Goal: Navigation & Orientation: Find specific page/section

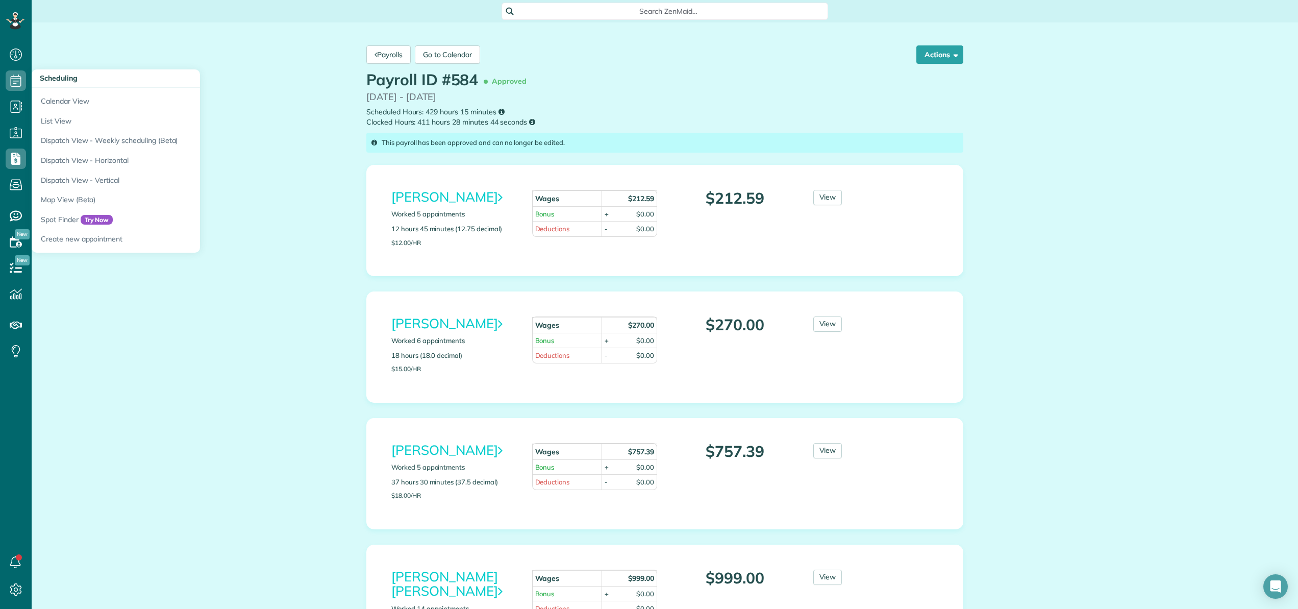
scroll to position [797, 0]
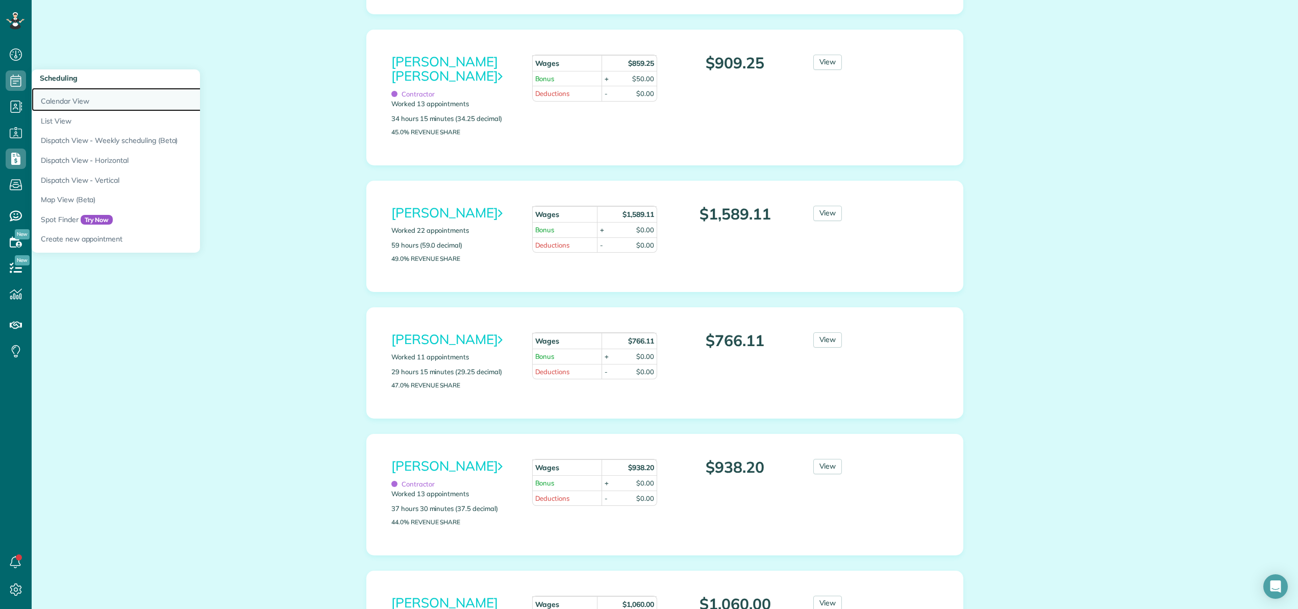
click at [40, 94] on link "Calendar View" at bounding box center [159, 99] width 255 height 23
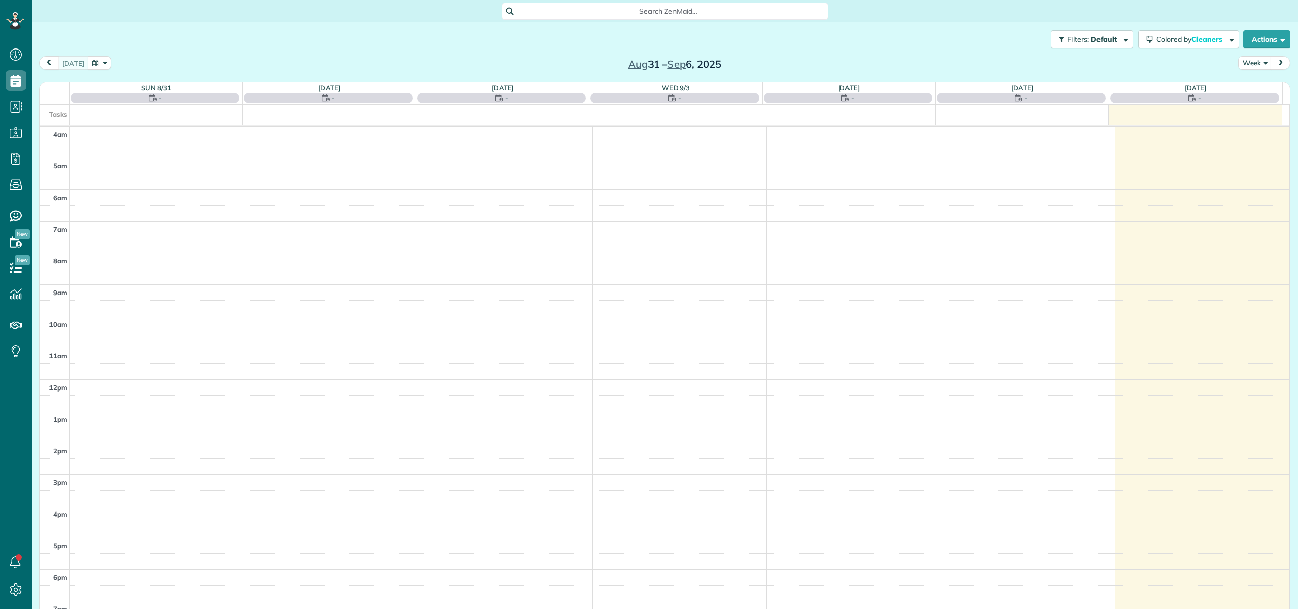
scroll to position [73, 0]
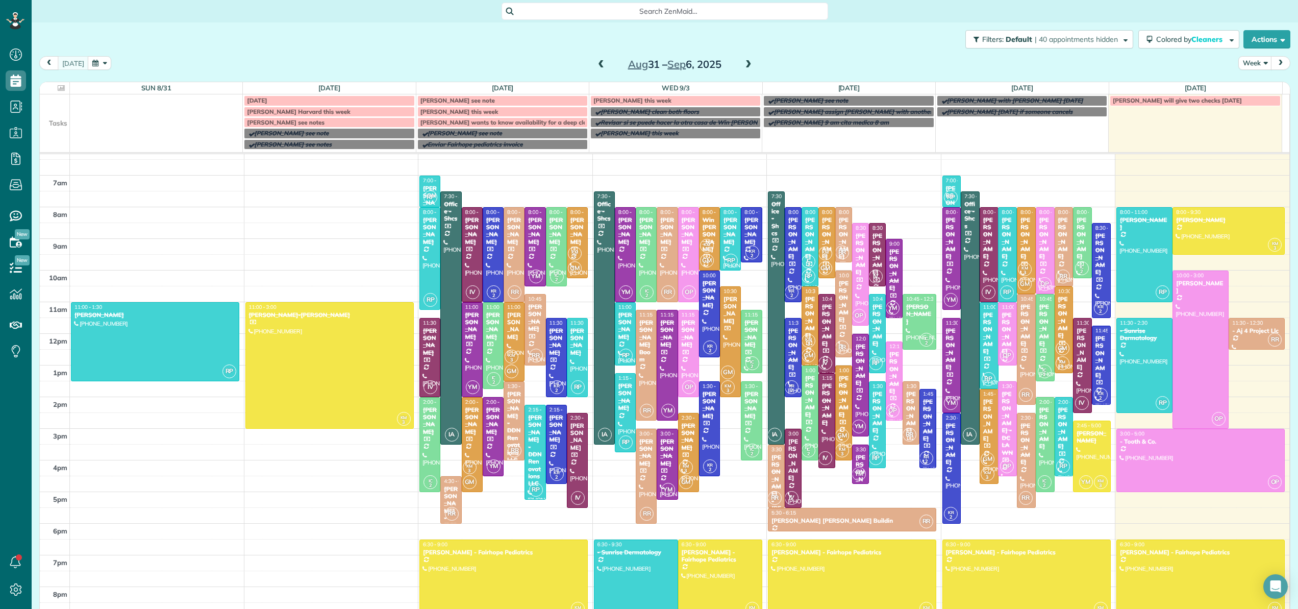
click at [744, 66] on span at bounding box center [748, 64] width 11 height 9
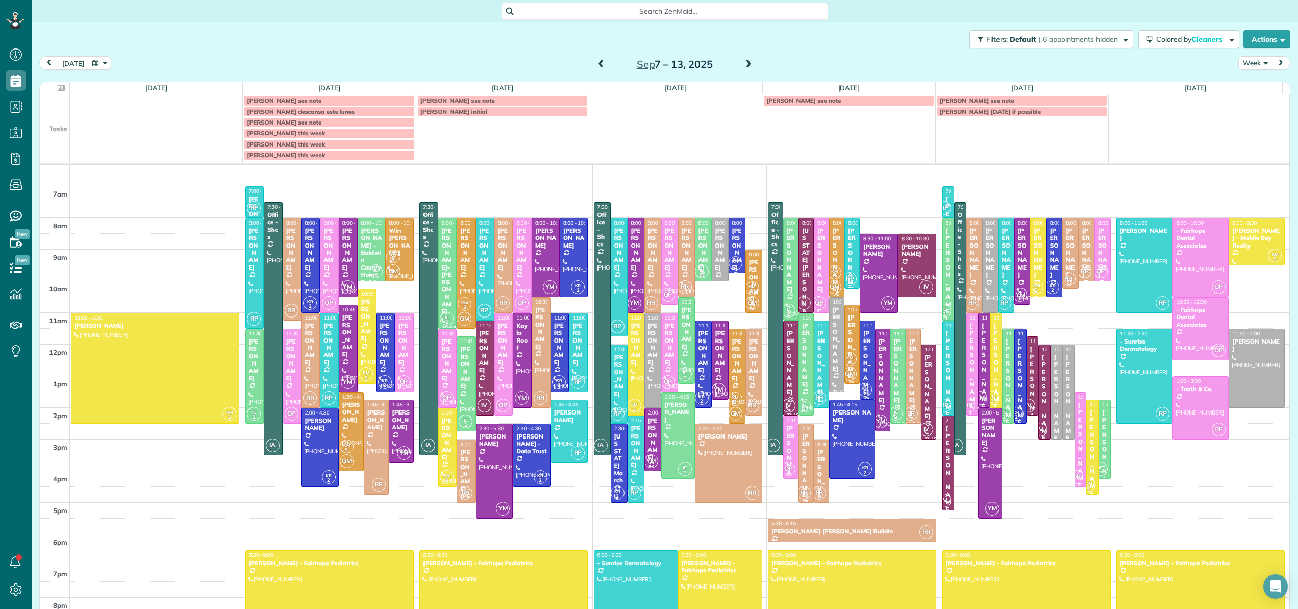
click at [330, 103] on div "Glen Cunningham see note" at bounding box center [329, 100] width 164 height 7
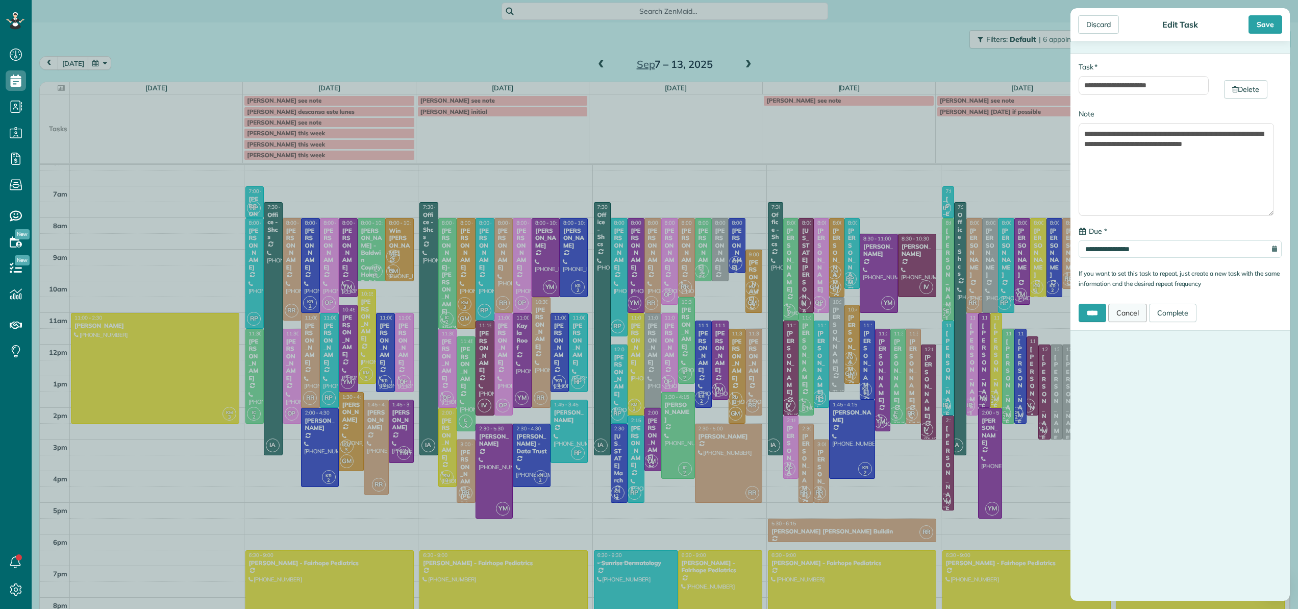
click at [1140, 316] on link "Cancel" at bounding box center [1127, 313] width 39 height 18
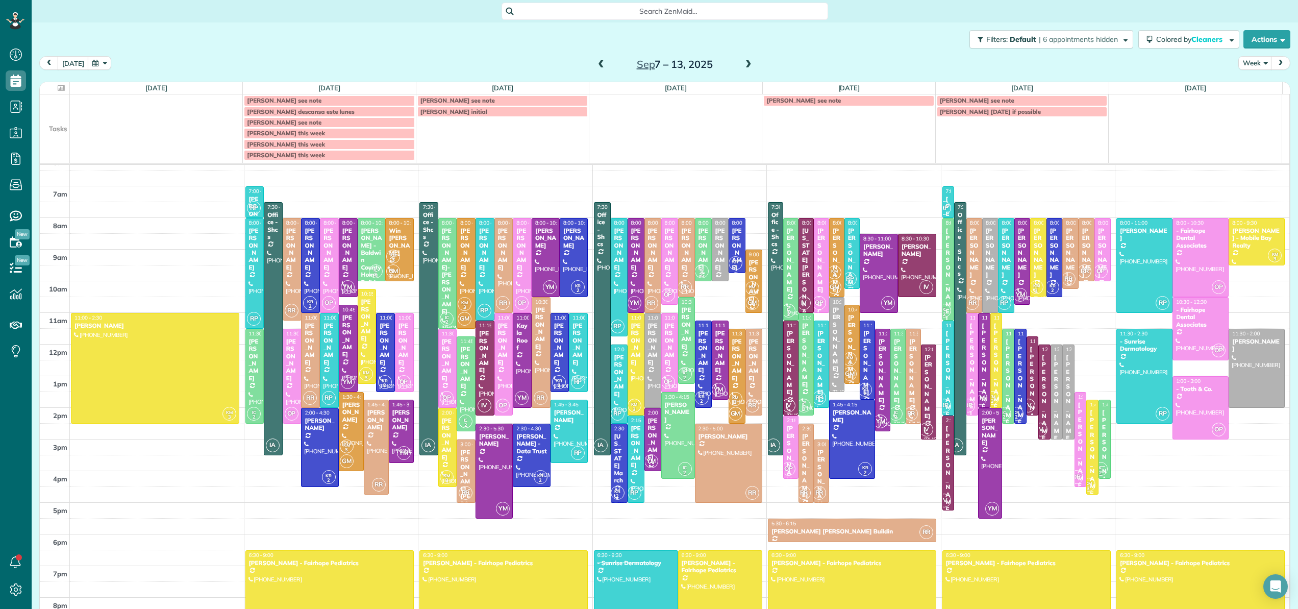
click at [305, 122] on span "Joselyn Amoo see note" at bounding box center [284, 122] width 74 height 8
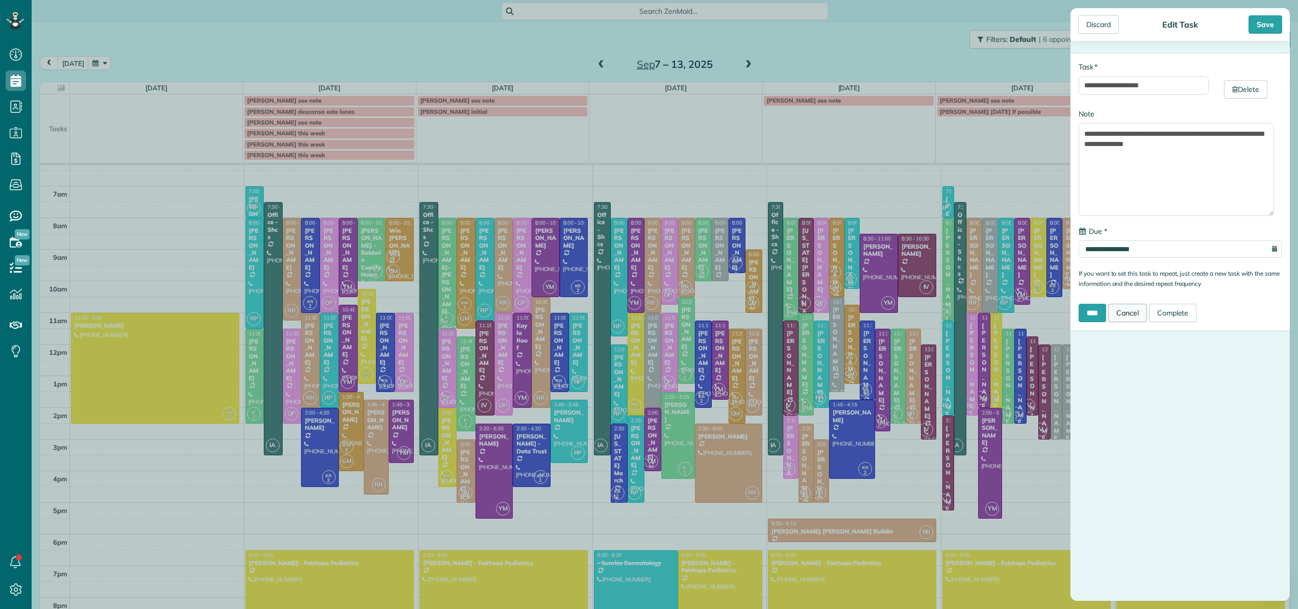
click at [1139, 316] on link "Cancel" at bounding box center [1127, 313] width 39 height 18
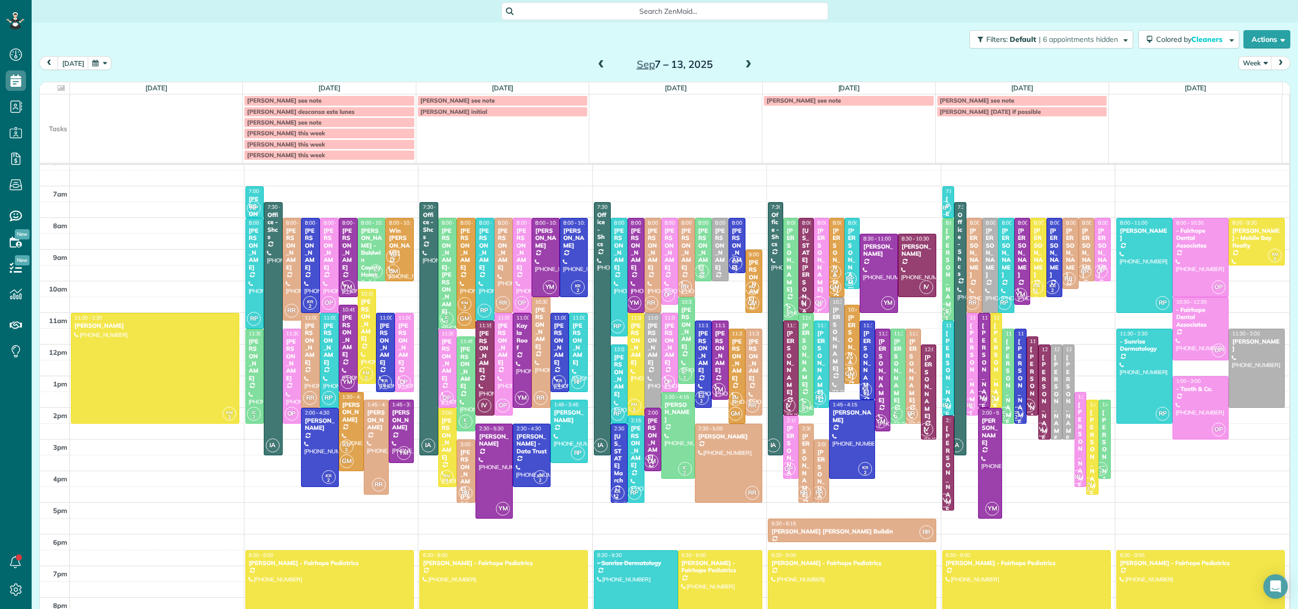
click at [312, 145] on span "Patty Cumming this week" at bounding box center [286, 144] width 78 height 8
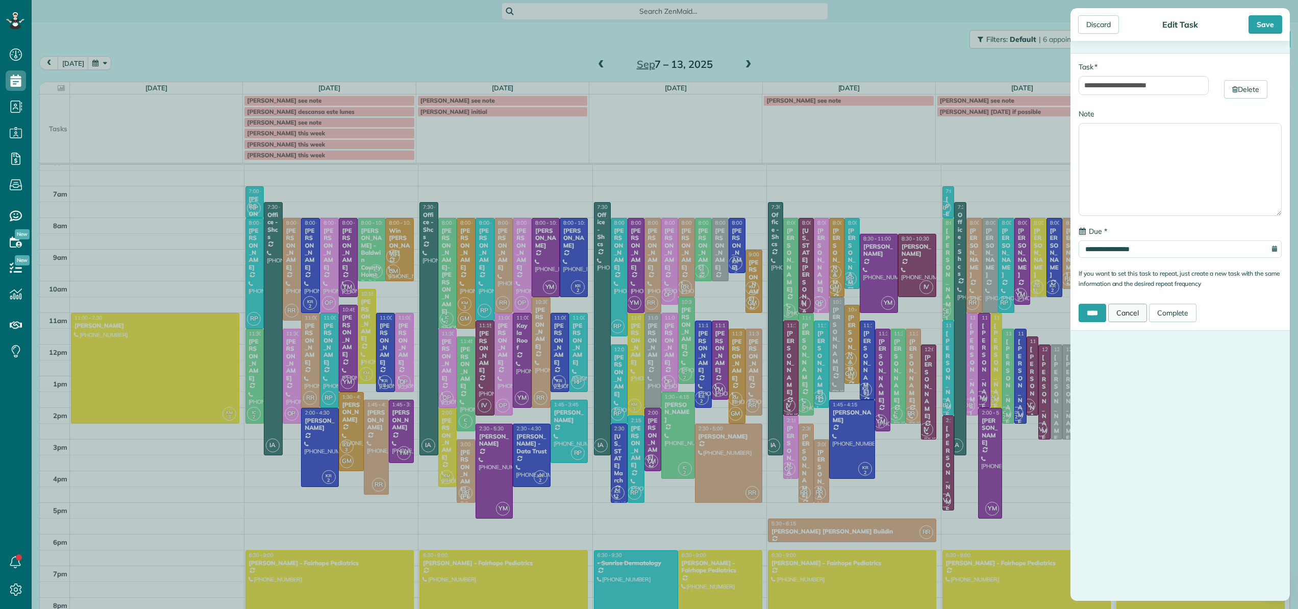
click at [1134, 311] on link "Cancel" at bounding box center [1127, 313] width 39 height 18
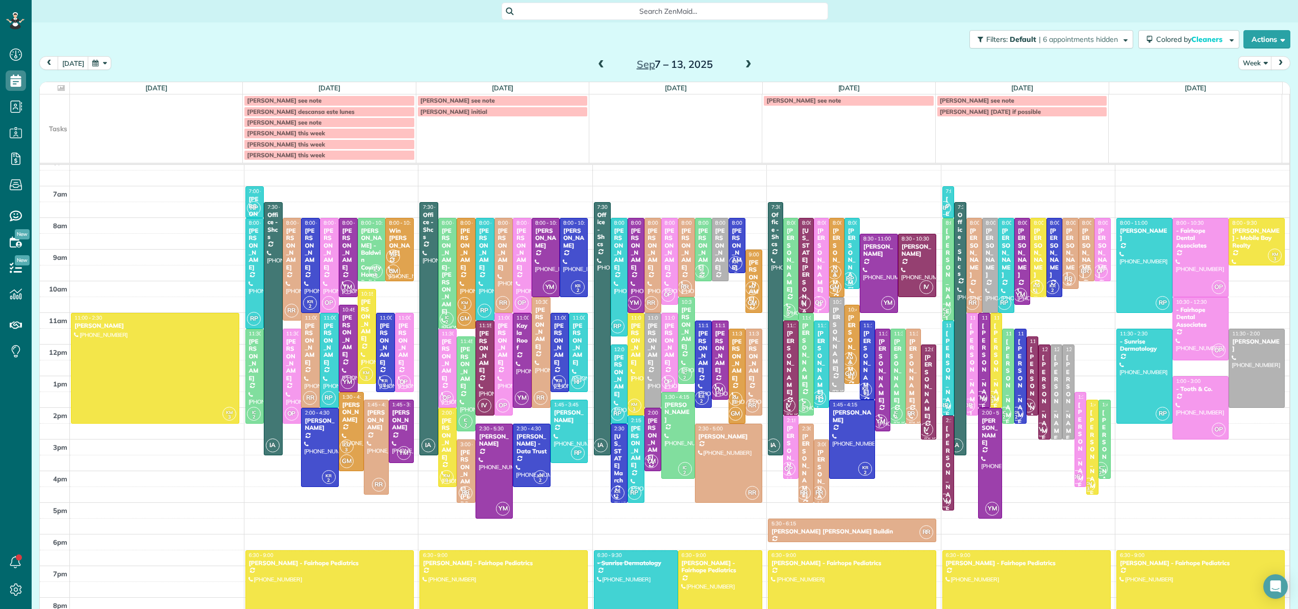
click at [289, 157] on span "Tara Elliot this week" at bounding box center [286, 155] width 78 height 8
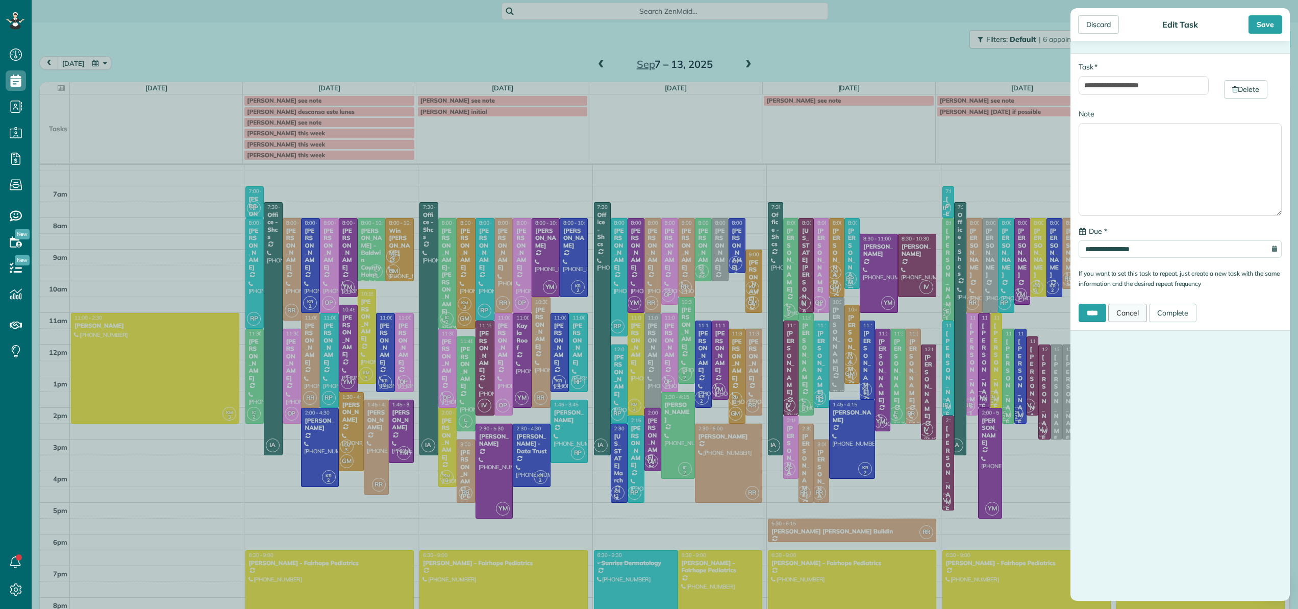
click at [1130, 313] on link "Cancel" at bounding box center [1127, 313] width 39 height 18
